Goal: Transaction & Acquisition: Purchase product/service

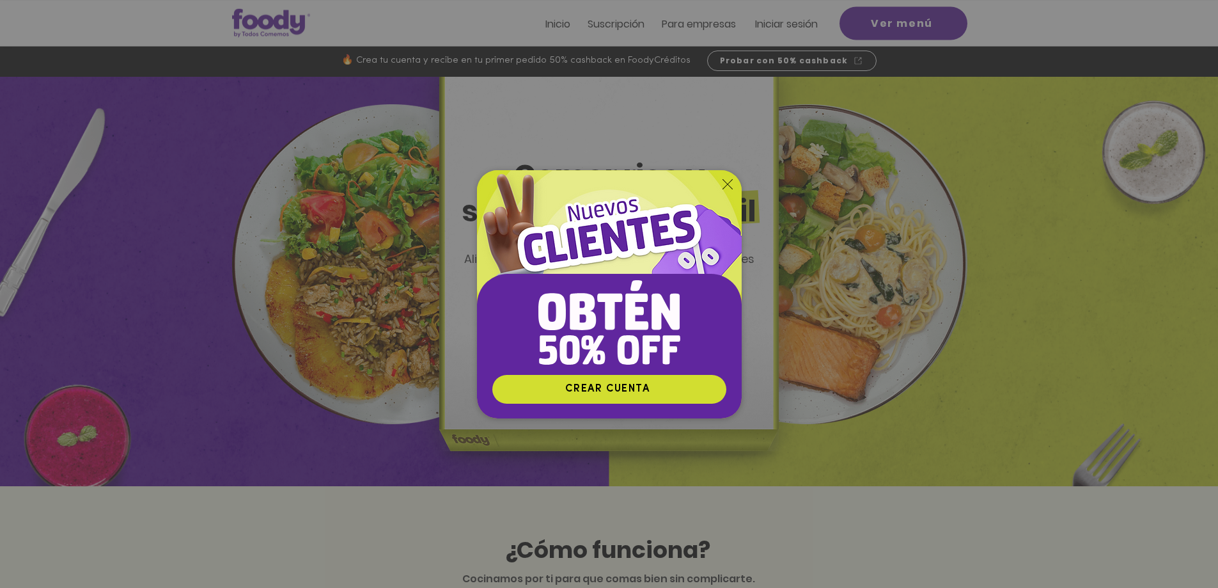
click at [726, 184] on icon "Volver al sitio" at bounding box center [728, 184] width 10 height 10
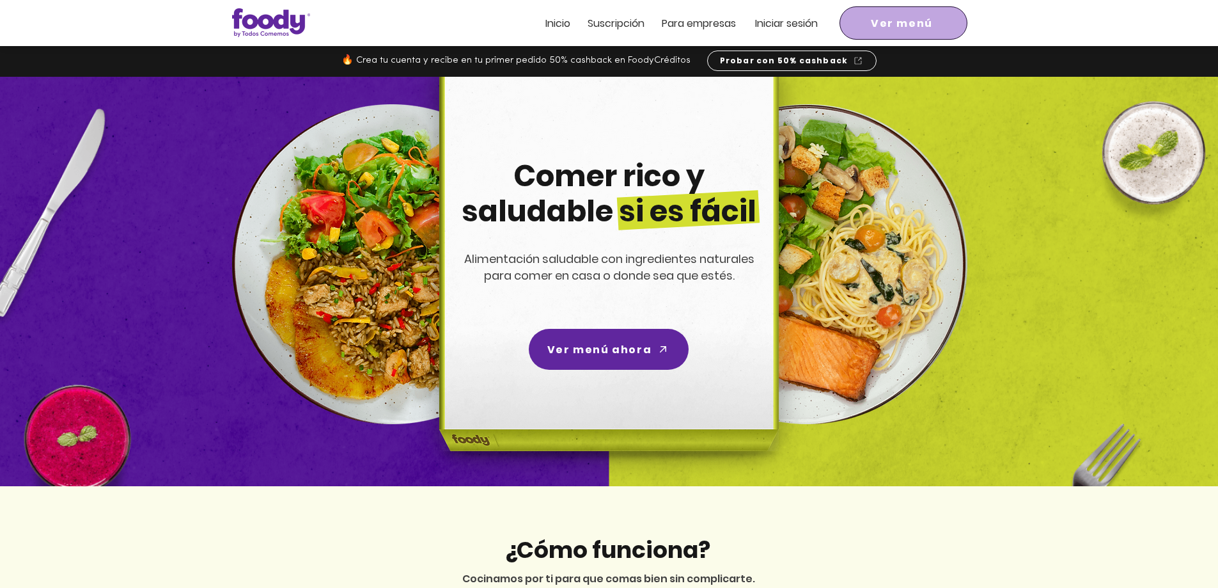
click at [900, 19] on span "Ver menú" at bounding box center [902, 23] width 62 height 16
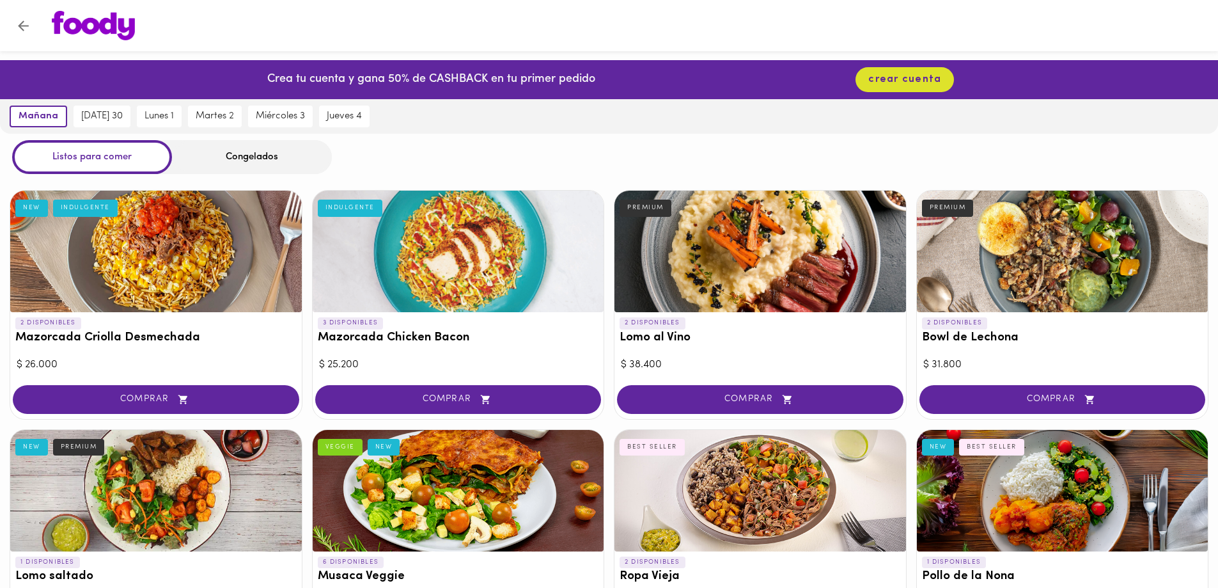
click at [264, 157] on div "Congelados" at bounding box center [252, 157] width 160 height 34
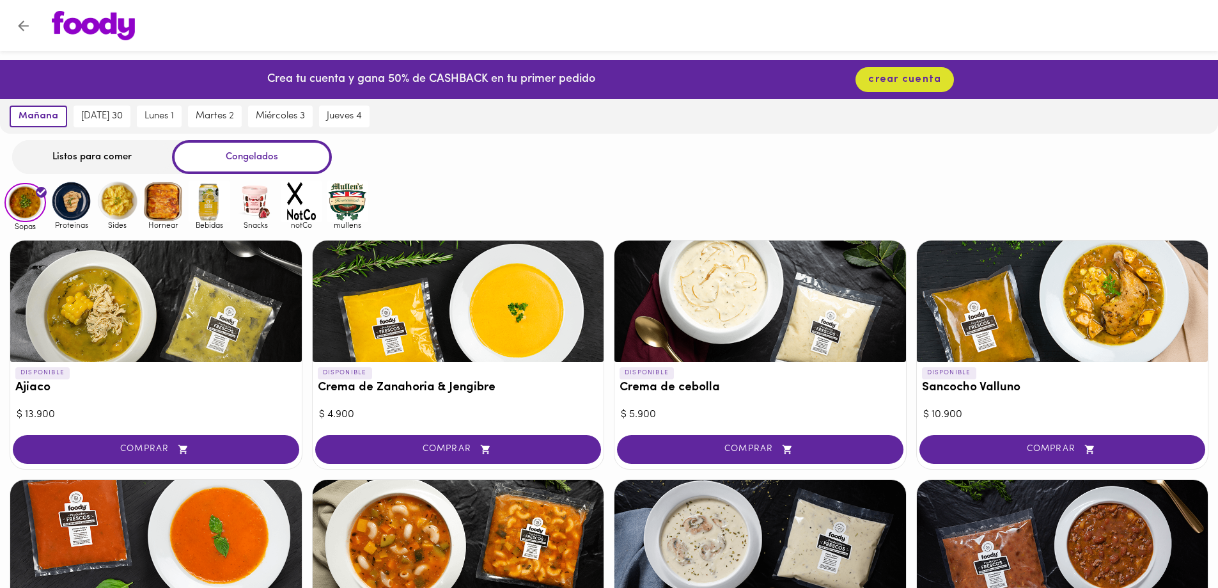
click at [70, 203] on img at bounding box center [72, 201] width 42 height 42
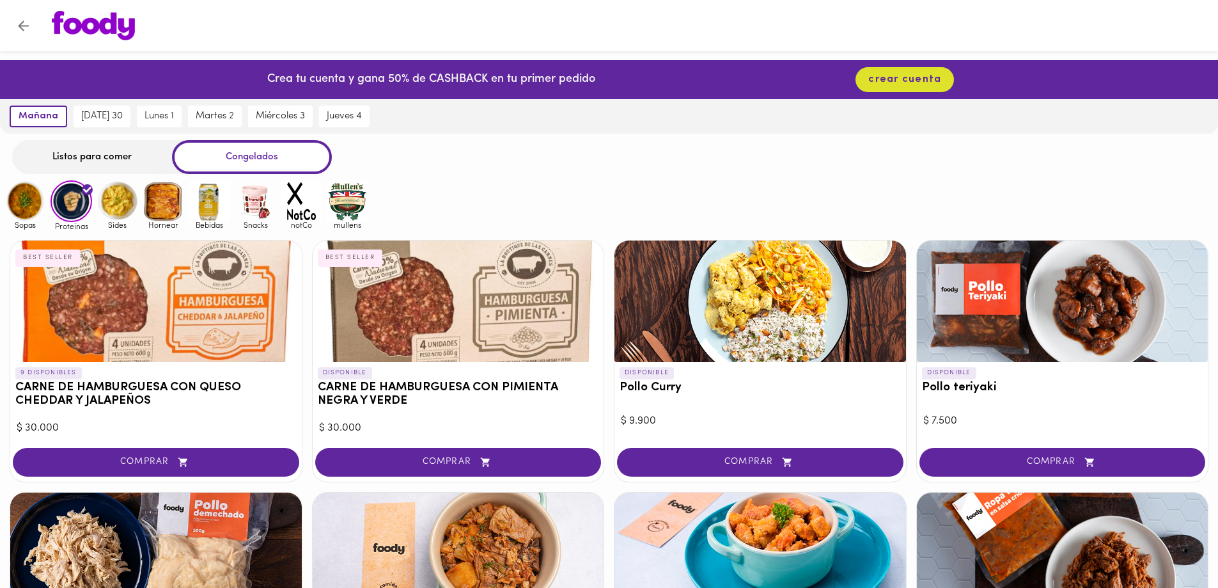
click at [121, 196] on img at bounding box center [118, 201] width 42 height 42
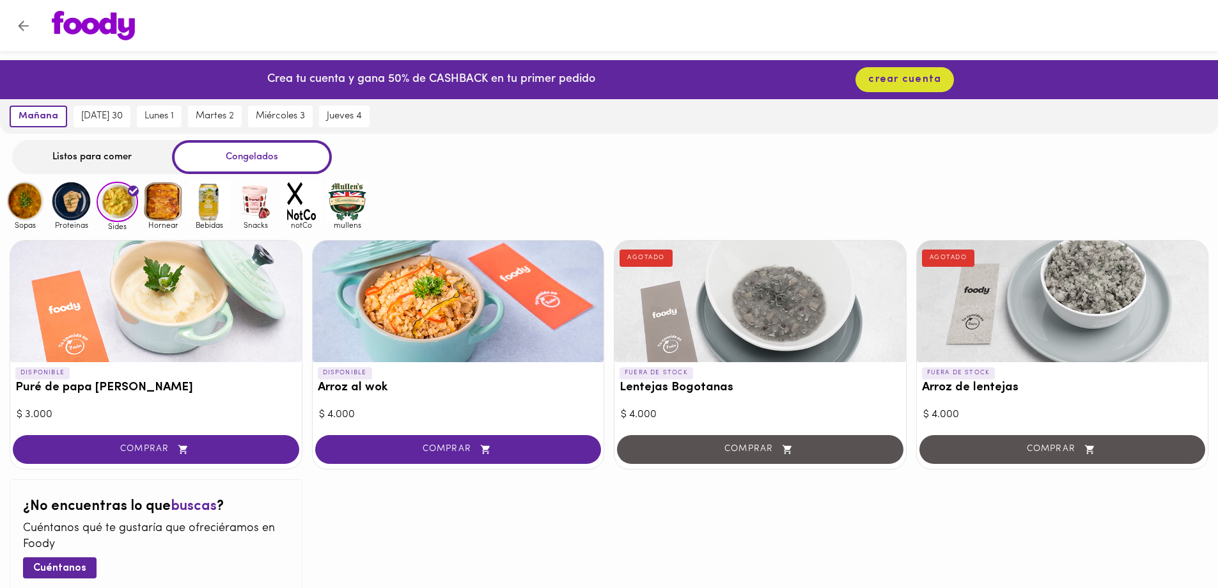
click at [288, 208] on img at bounding box center [302, 201] width 42 height 42
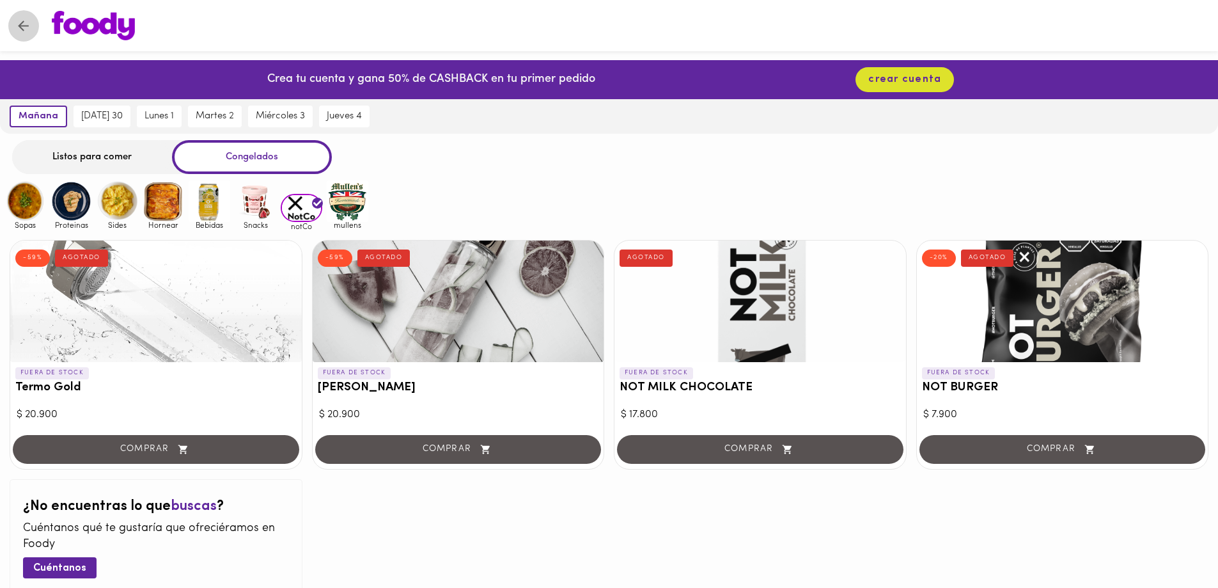
click at [21, 28] on icon "Volver" at bounding box center [23, 25] width 11 height 11
